Goal: Task Accomplishment & Management: Complete application form

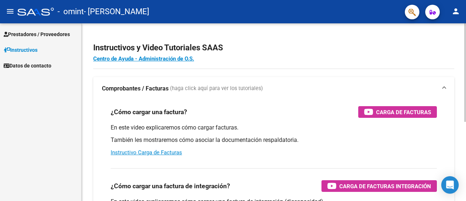
click at [463, 185] on div "Instructivos y Video Tutoriales SAAS Centro de Ayuda - Administración de O.S. C…" at bounding box center [274, 182] width 385 height 319
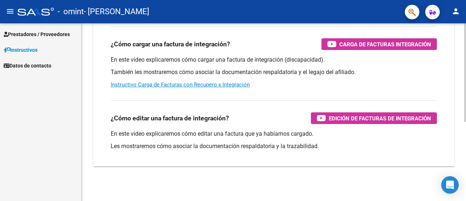
click at [464, 192] on div at bounding box center [465, 111] width 2 height 177
click at [464, 192] on div at bounding box center [465, 151] width 2 height 98
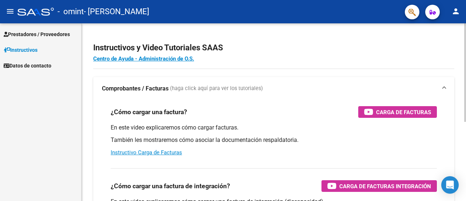
click at [465, 36] on div at bounding box center [465, 111] width 2 height 177
click at [465, 36] on div at bounding box center [465, 72] width 2 height 98
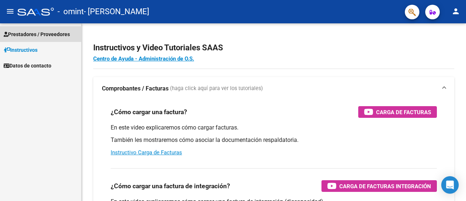
click at [29, 32] on span "Prestadores / Proveedores" at bounding box center [37, 34] width 66 height 8
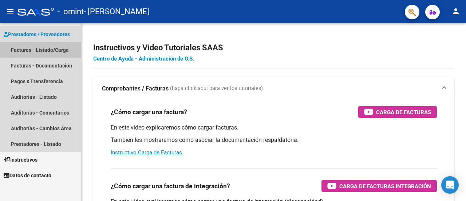
click at [32, 48] on link "Facturas - Listado/Carga" at bounding box center [40, 50] width 81 height 16
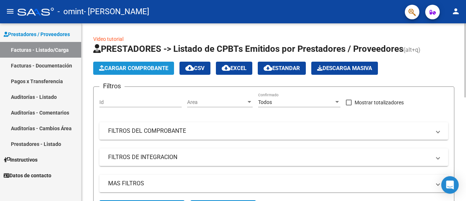
click at [154, 67] on span "Cargar Comprobante" at bounding box center [133, 68] width 69 height 7
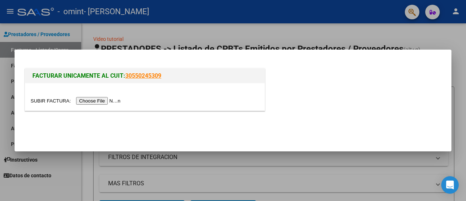
click at [104, 98] on input "file" at bounding box center [77, 101] width 92 height 8
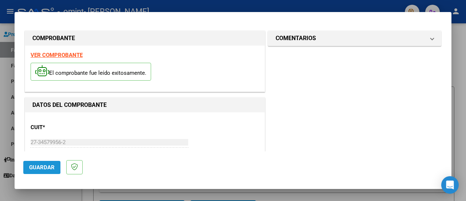
click at [35, 166] on span "Guardar" at bounding box center [41, 167] width 25 height 7
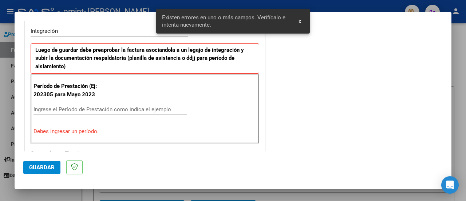
scroll to position [181, 0]
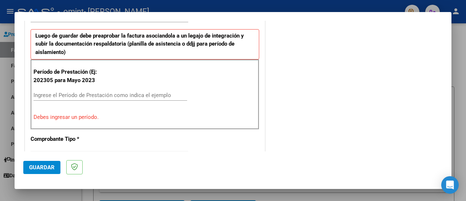
click at [96, 101] on div "Ingrese el Período de Prestación como indica el ejemplo" at bounding box center [111, 99] width 154 height 18
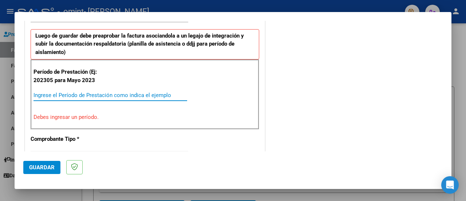
click at [105, 94] on input "Ingrese el Período de Prestación como indica el ejemplo" at bounding box center [111, 95] width 154 height 7
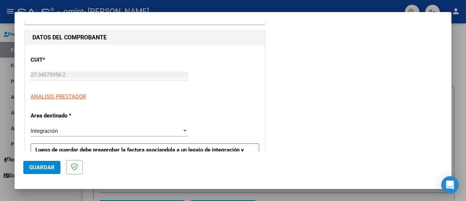
click at [182, 132] on div at bounding box center [185, 131] width 7 height 6
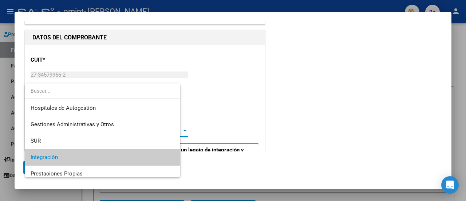
scroll to position [27, 0]
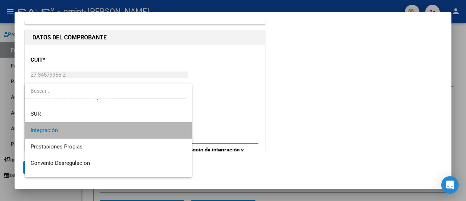
click at [181, 132] on span "Integración" at bounding box center [109, 130] width 156 height 16
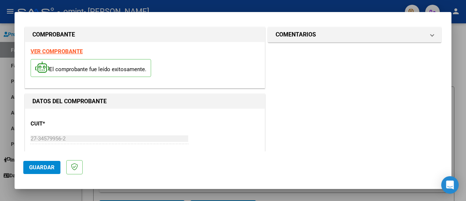
scroll to position [0, 0]
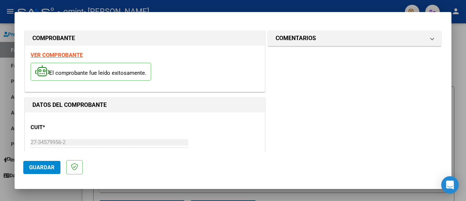
click at [72, 55] on strong "VER COMPROBANTE" at bounding box center [57, 55] width 52 height 7
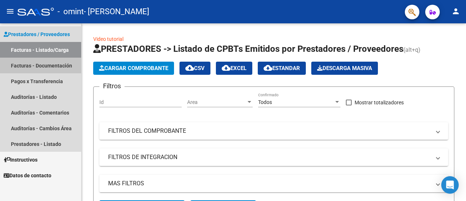
click at [49, 63] on link "Facturas - Documentación" at bounding box center [40, 66] width 81 height 16
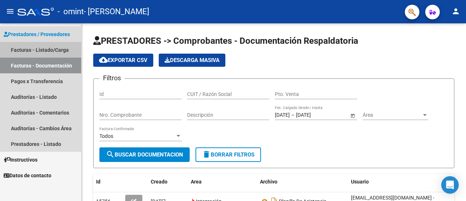
click at [32, 54] on link "Facturas - Listado/Carga" at bounding box center [40, 50] width 81 height 16
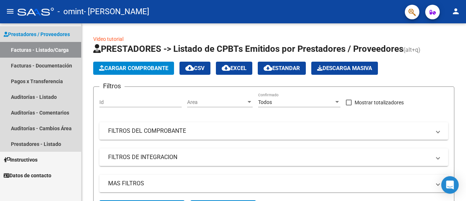
click at [62, 48] on link "Facturas - Listado/Carga" at bounding box center [40, 50] width 81 height 16
click at [56, 34] on span "Prestadores / Proveedores" at bounding box center [37, 34] width 66 height 8
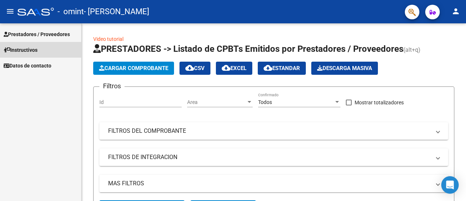
click at [36, 48] on span "Instructivos" at bounding box center [21, 50] width 34 height 8
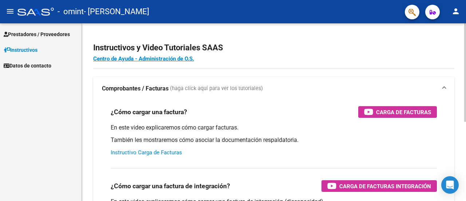
click at [164, 150] on link "Instructivo Carga de Facturas" at bounding box center [146, 152] width 71 height 7
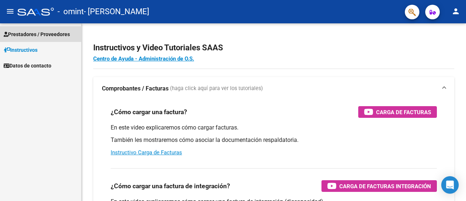
click at [69, 36] on span "Prestadores / Proveedores" at bounding box center [37, 34] width 66 height 8
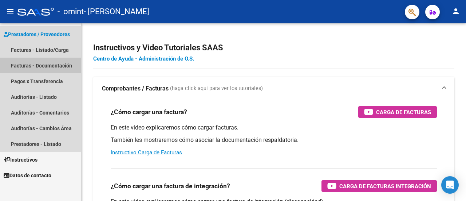
click at [52, 64] on link "Facturas - Documentación" at bounding box center [40, 66] width 81 height 16
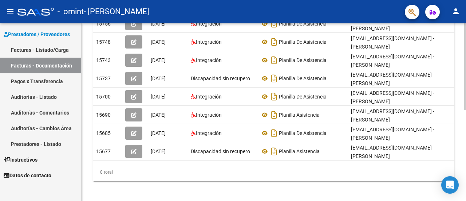
click at [465, 144] on div at bounding box center [465, 111] width 2 height 177
click at [465, 144] on div at bounding box center [465, 155] width 2 height 87
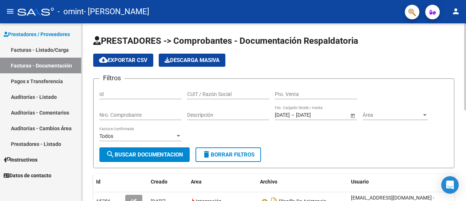
click at [466, 45] on div at bounding box center [465, 111] width 2 height 177
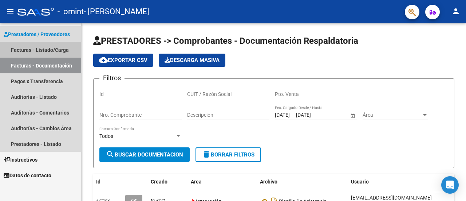
click at [57, 47] on link "Facturas - Listado/Carga" at bounding box center [40, 50] width 81 height 16
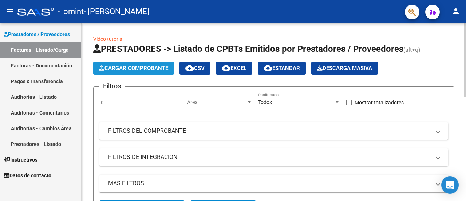
click at [131, 70] on span "Cargar Comprobante" at bounding box center [133, 68] width 69 height 7
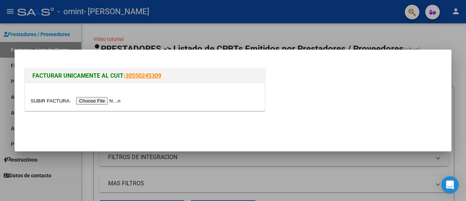
click at [106, 99] on input "file" at bounding box center [77, 101] width 92 height 8
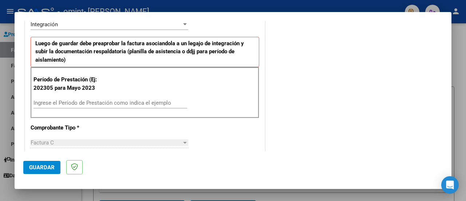
scroll to position [175, 0]
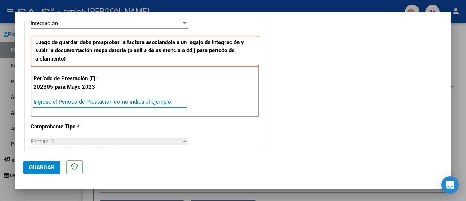
click at [99, 102] on input "Ingrese el Período de Prestación como indica el ejemplo" at bounding box center [111, 101] width 154 height 7
type input "202507"
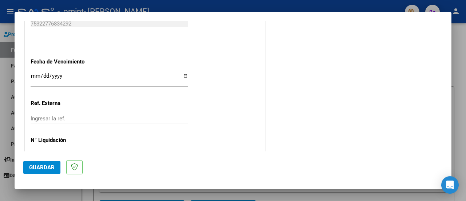
scroll to position [511, 0]
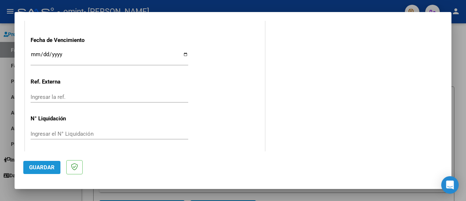
click at [39, 169] on span "Guardar" at bounding box center [41, 167] width 25 height 7
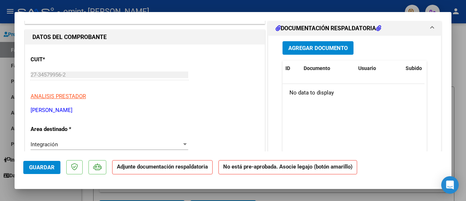
scroll to position [33, 0]
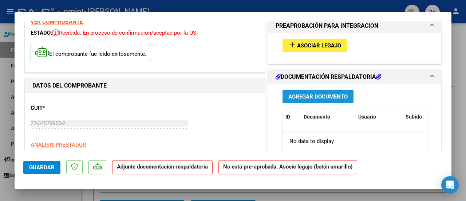
click at [333, 96] on span "Agregar Documento" at bounding box center [317, 96] width 59 height 7
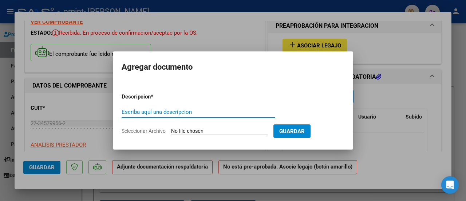
click at [224, 37] on div at bounding box center [233, 100] width 466 height 201
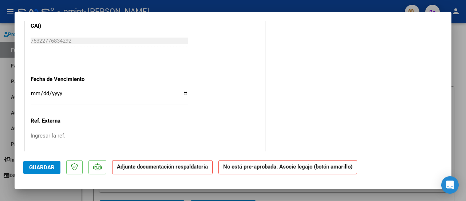
scroll to position [509, 0]
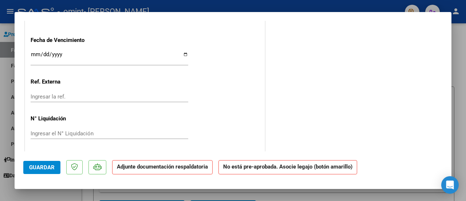
click at [122, 170] on p "Adjunte documentación respaldatoria" at bounding box center [162, 167] width 101 height 14
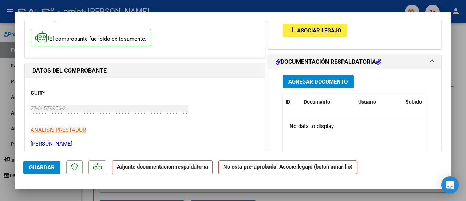
scroll to position [0, 0]
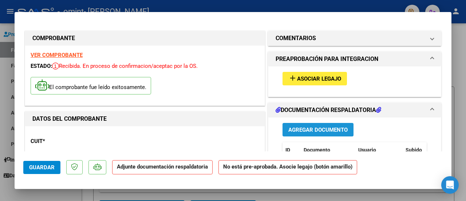
click at [298, 127] on span "Agregar Documento" at bounding box center [317, 129] width 59 height 7
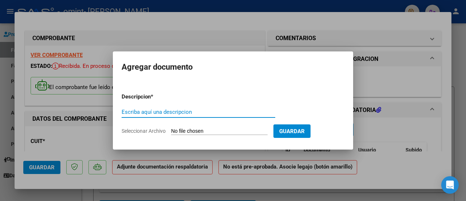
click at [232, 109] on input "Escriba aquí una descripcion" at bounding box center [199, 112] width 154 height 7
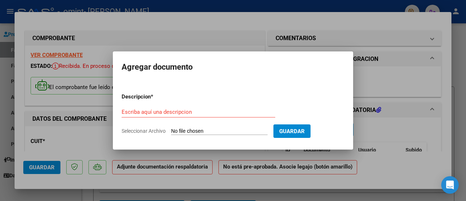
click at [221, 128] on input "Seleccionar Archivo" at bounding box center [219, 131] width 97 height 7
click at [240, 131] on input "Seleccionar Archivo" at bounding box center [219, 131] width 97 height 7
type input "C:\fakepath\4481.pdf"
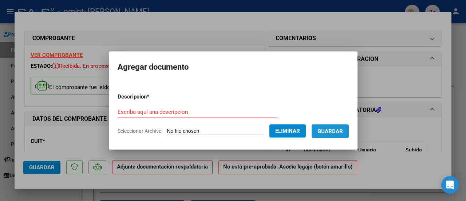
click at [328, 131] on span "Guardar" at bounding box center [330, 131] width 25 height 7
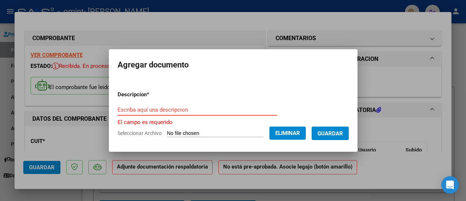
click at [195, 112] on input "Escriba aquí una descripcion" at bounding box center [198, 109] width 160 height 7
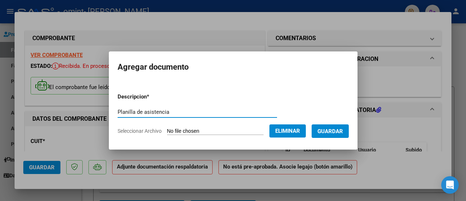
type input "Planilla de asistencia"
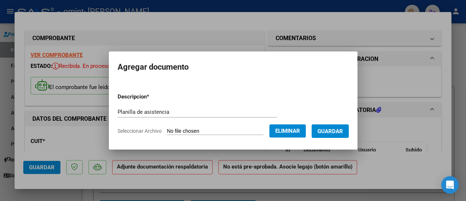
click at [325, 141] on mat-dialog-container "Agregar documento Descripcion * Planilla de asistencia Escriba aquí una descrip…" at bounding box center [233, 100] width 249 height 98
click at [330, 133] on span "Guardar" at bounding box center [330, 131] width 25 height 7
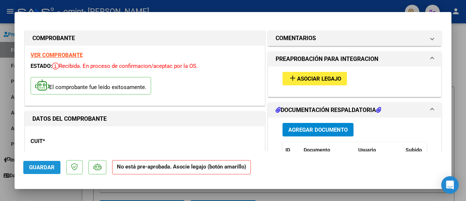
click at [43, 165] on span "Guardar" at bounding box center [41, 167] width 25 height 7
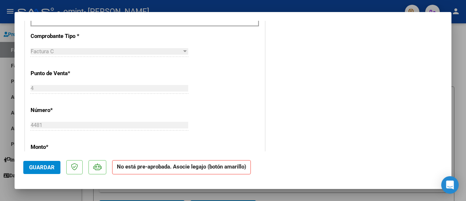
scroll to position [268, 0]
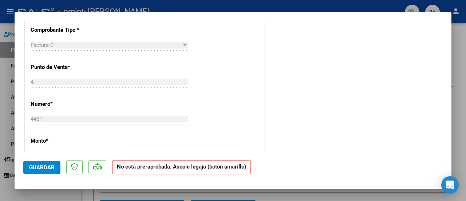
click at [462, 67] on div at bounding box center [233, 100] width 466 height 201
type input "$ 0,00"
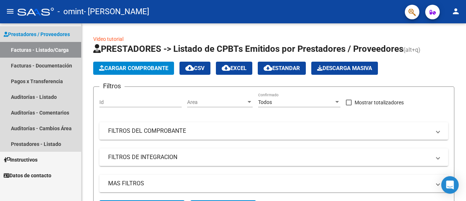
click at [40, 51] on link "Facturas - Listado/Carga" at bounding box center [40, 50] width 81 height 16
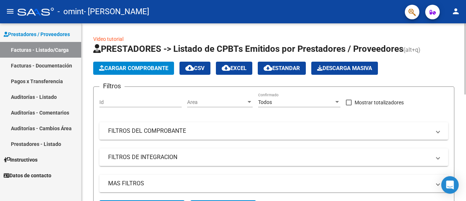
click at [128, 67] on span "Cargar Comprobante" at bounding box center [133, 68] width 69 height 7
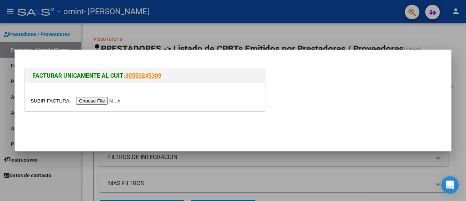
click at [114, 103] on input "file" at bounding box center [77, 101] width 92 height 8
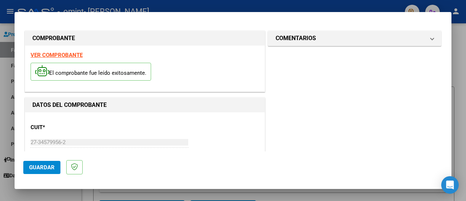
click at [44, 165] on span "Guardar" at bounding box center [41, 167] width 25 height 7
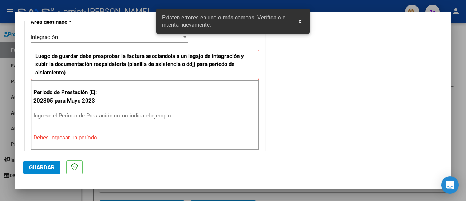
scroll to position [181, 0]
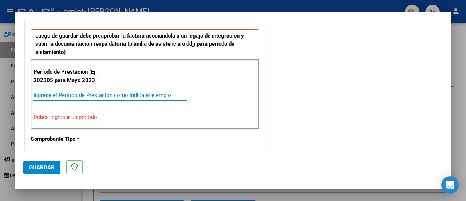
click at [82, 97] on input "Ingrese el Período de Prestación como indica el ejemplo" at bounding box center [111, 95] width 154 height 7
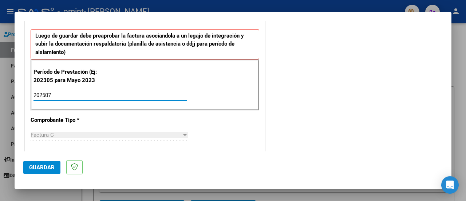
type input "202507"
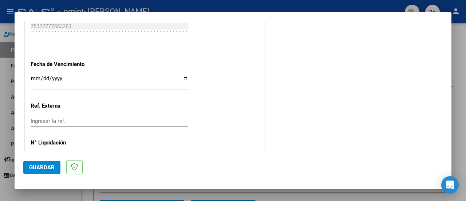
scroll to position [502, 0]
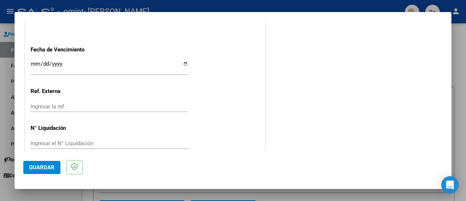
click at [35, 167] on span "Guardar" at bounding box center [41, 167] width 25 height 7
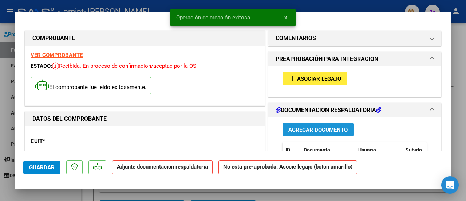
click at [313, 126] on span "Agregar Documento" at bounding box center [317, 129] width 59 height 7
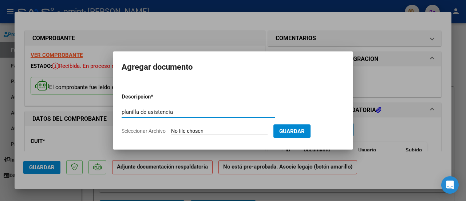
type input "planilla de asistencia"
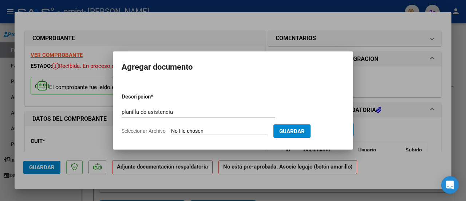
click at [242, 130] on input "Seleccionar Archivo" at bounding box center [219, 131] width 97 height 7
type input "C:\fakepath\4482.pdf"
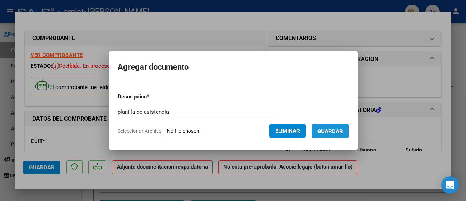
click at [332, 130] on span "Guardar" at bounding box center [330, 131] width 25 height 7
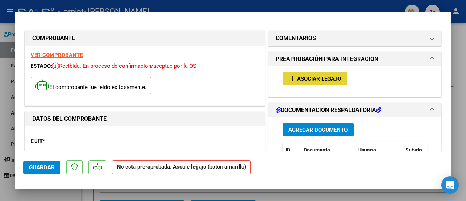
click at [326, 76] on span "Asociar Legajo" at bounding box center [319, 78] width 44 height 7
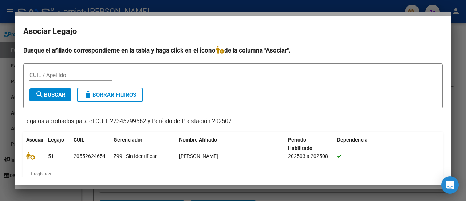
click at [326, 76] on div "CUIL / Apellido" at bounding box center [233, 79] width 407 height 18
click at [75, 73] on input "CUIL / Apellido" at bounding box center [71, 75] width 82 height 7
type input "20552624654"
click at [62, 91] on span "search Buscar" at bounding box center [50, 94] width 30 height 7
click at [234, 47] on h4 "Busque el afiliado correspondiente en la tabla y haga click en el ícono de la c…" at bounding box center [233, 50] width 420 height 9
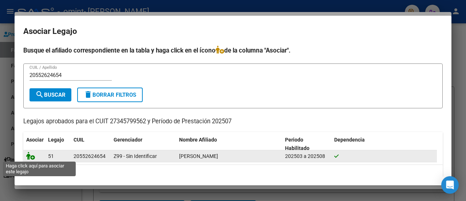
click at [28, 154] on icon at bounding box center [30, 156] width 9 height 8
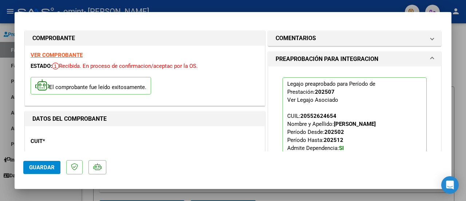
click at [34, 164] on span "Guardar" at bounding box center [41, 167] width 25 height 7
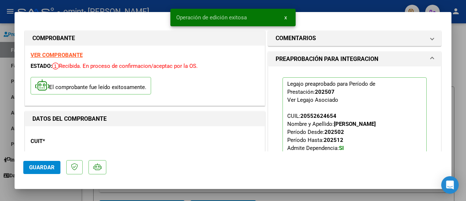
click at [465, 48] on div at bounding box center [233, 100] width 466 height 201
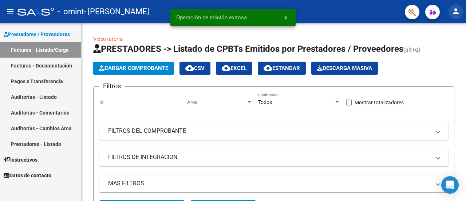
click at [456, 9] on mat-icon "person" at bounding box center [456, 11] width 9 height 9
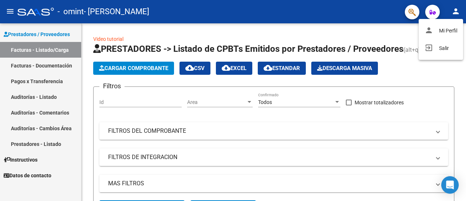
click at [46, 82] on div at bounding box center [233, 100] width 466 height 201
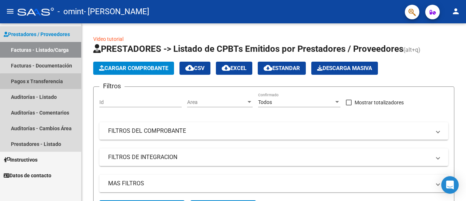
click at [46, 82] on link "Pagos x Transferencia" at bounding box center [40, 81] width 81 height 16
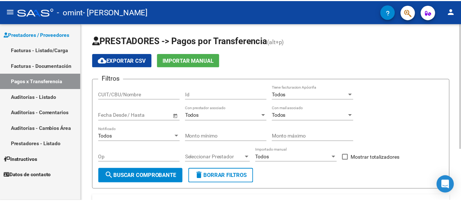
scroll to position [72, 0]
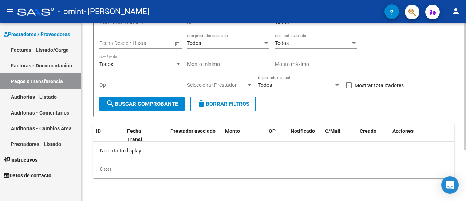
click at [465, 181] on div at bounding box center [465, 111] width 2 height 177
click at [455, 14] on mat-icon "person" at bounding box center [456, 11] width 9 height 9
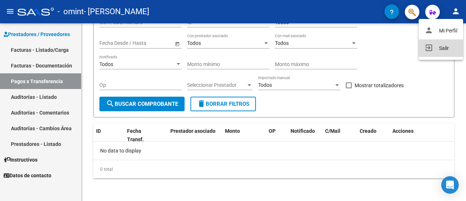
click at [441, 46] on button "exit_to_app Salir" at bounding box center [441, 47] width 44 height 17
